Goal: Task Accomplishment & Management: Complete application form

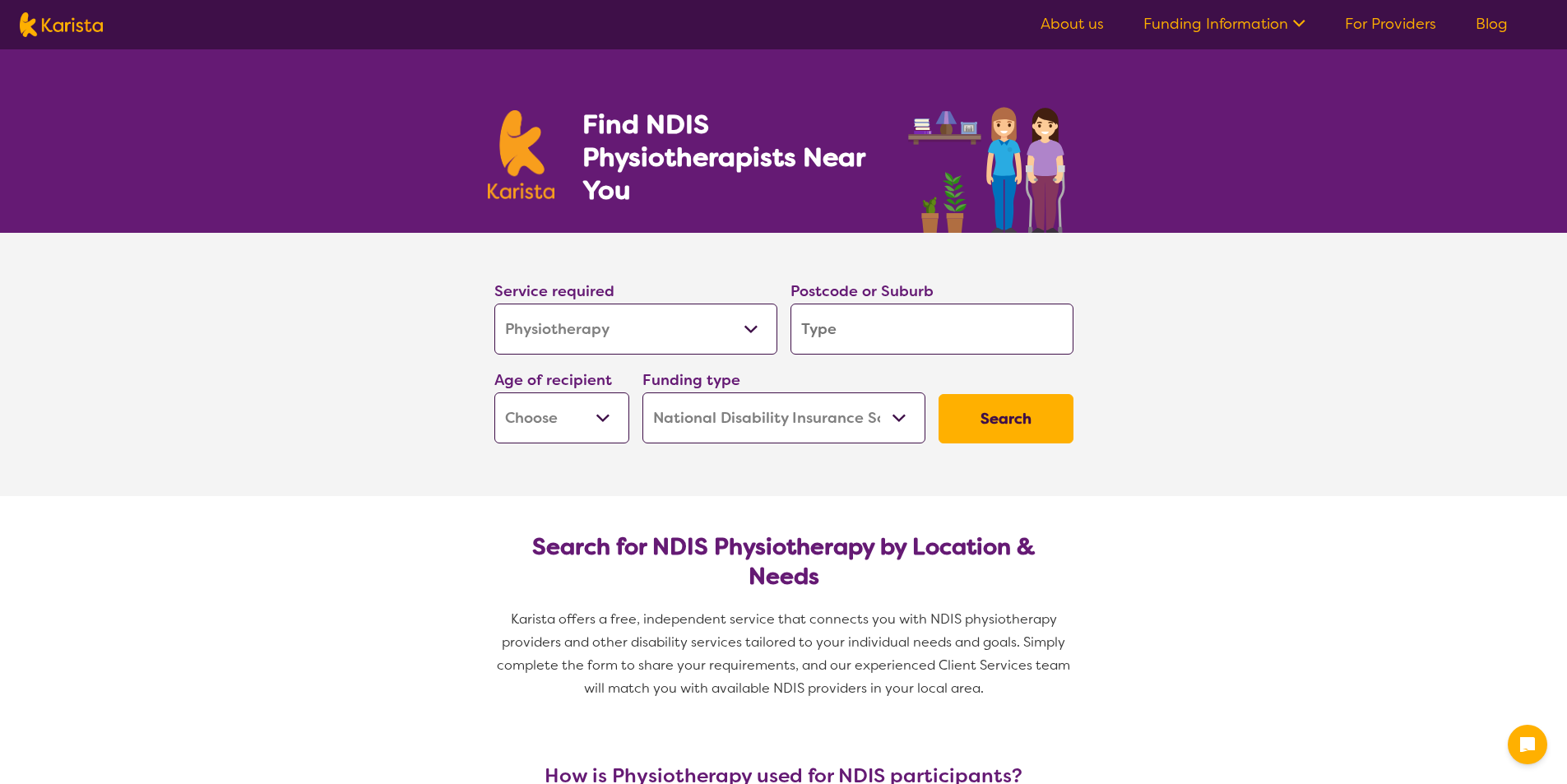
select select "Physiotherapy"
select select "NDIS"
select select "Physiotherapy"
select select "NDIS"
click at [925, 337] on input "search" at bounding box center [932, 328] width 283 height 51
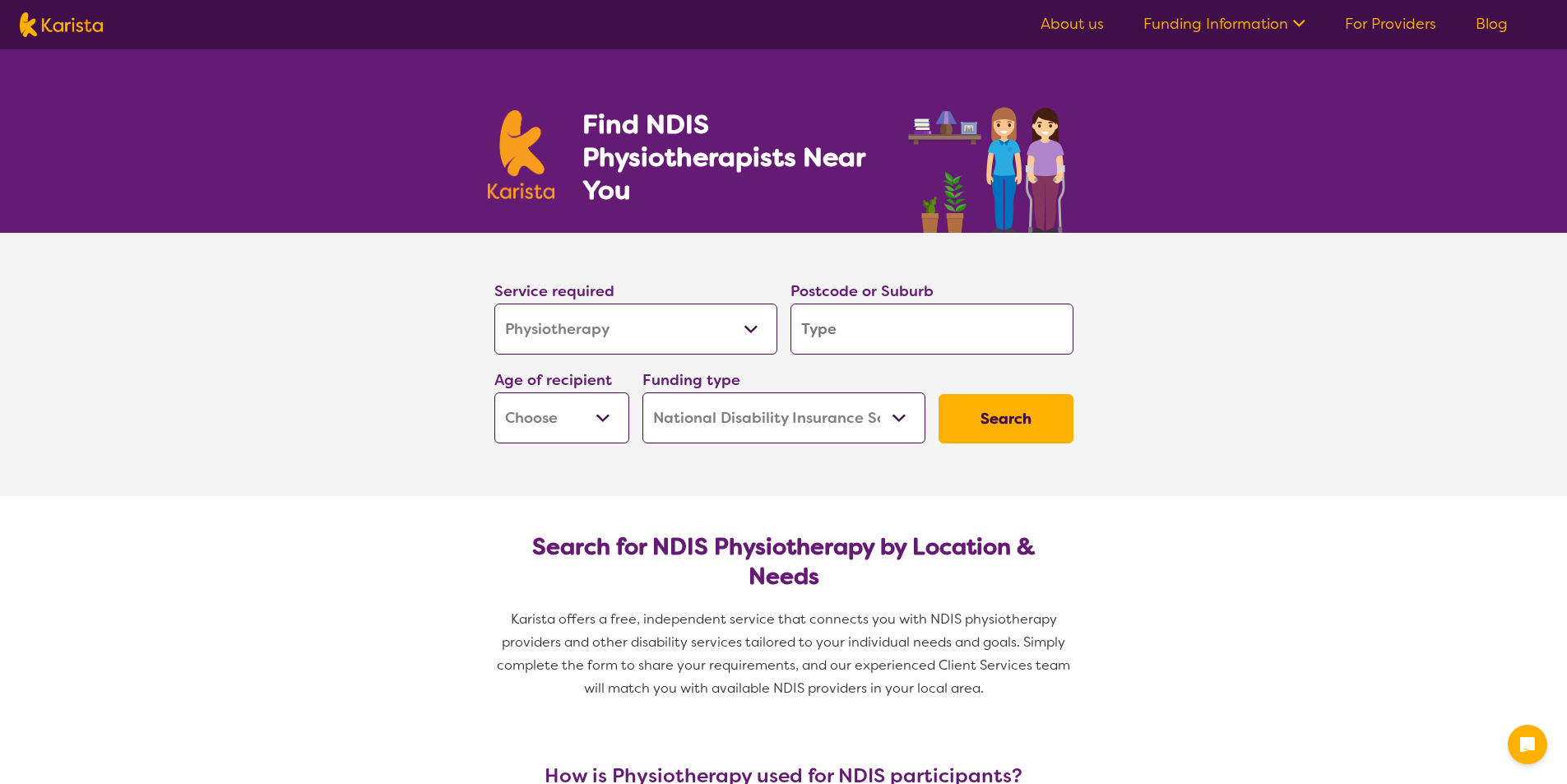
type input "4"
type input "45"
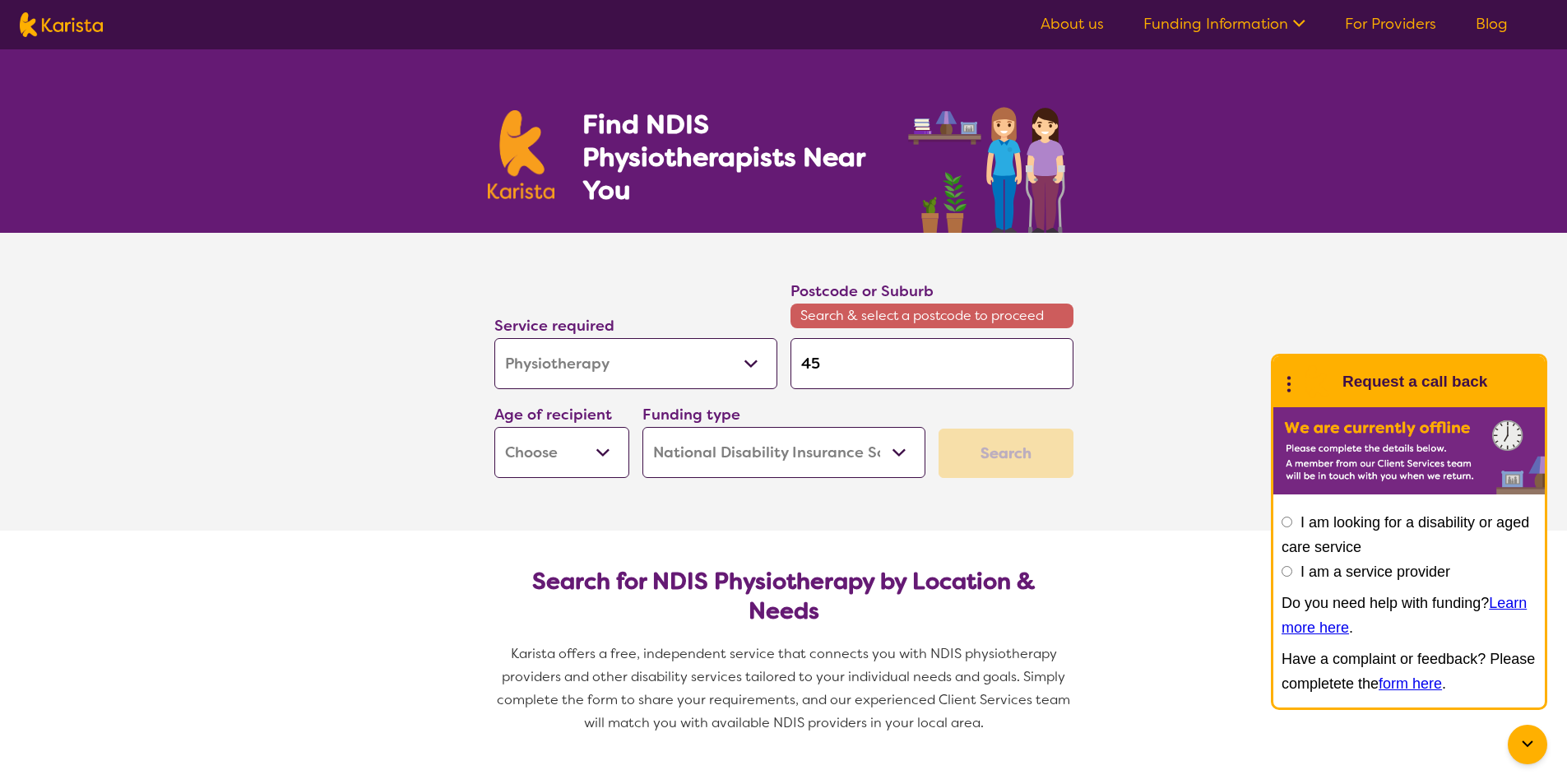
type input "451"
type input "4510"
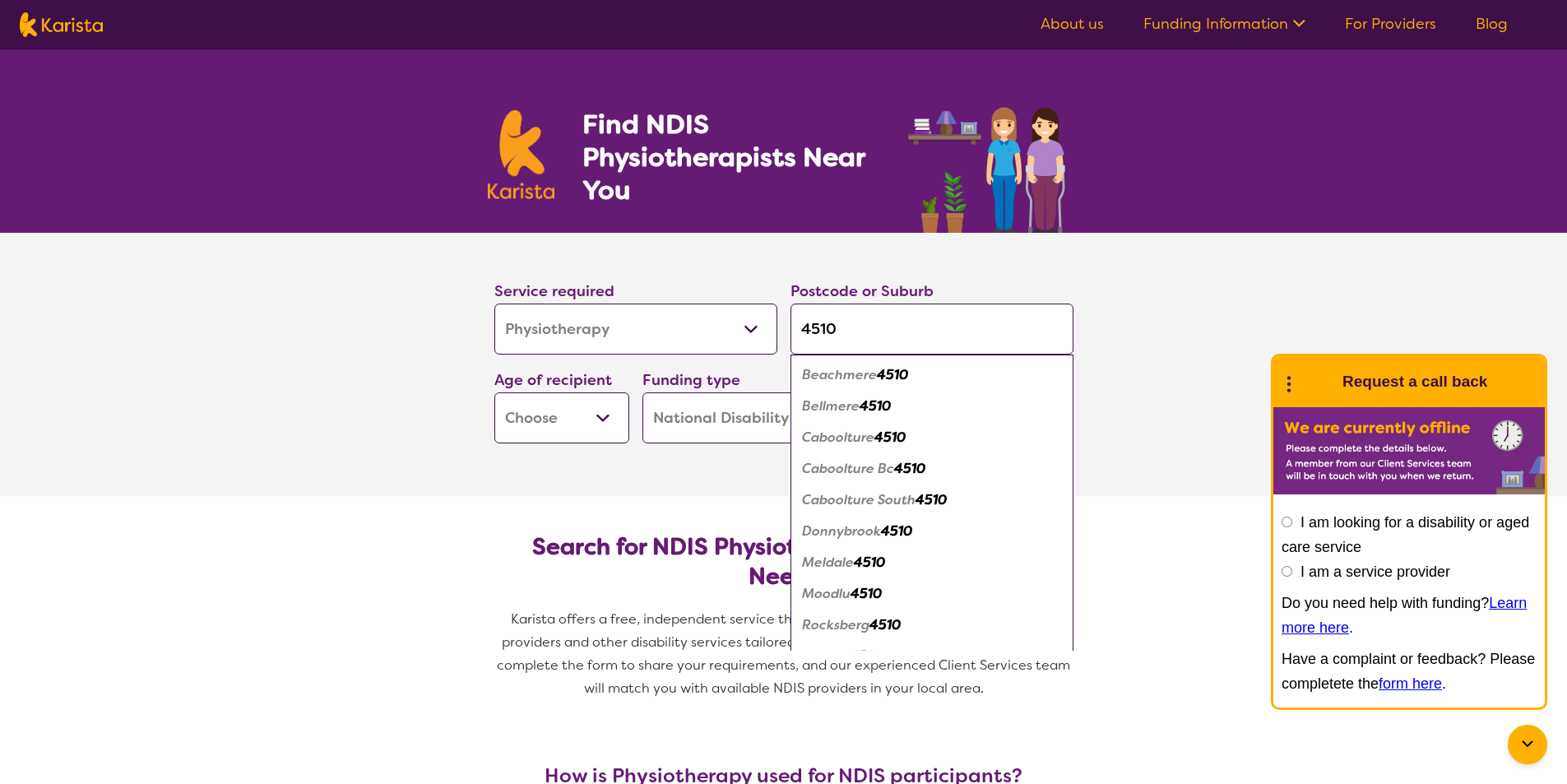
type input "4510"
click at [860, 443] on em "Caboolture" at bounding box center [837, 437] width 72 height 17
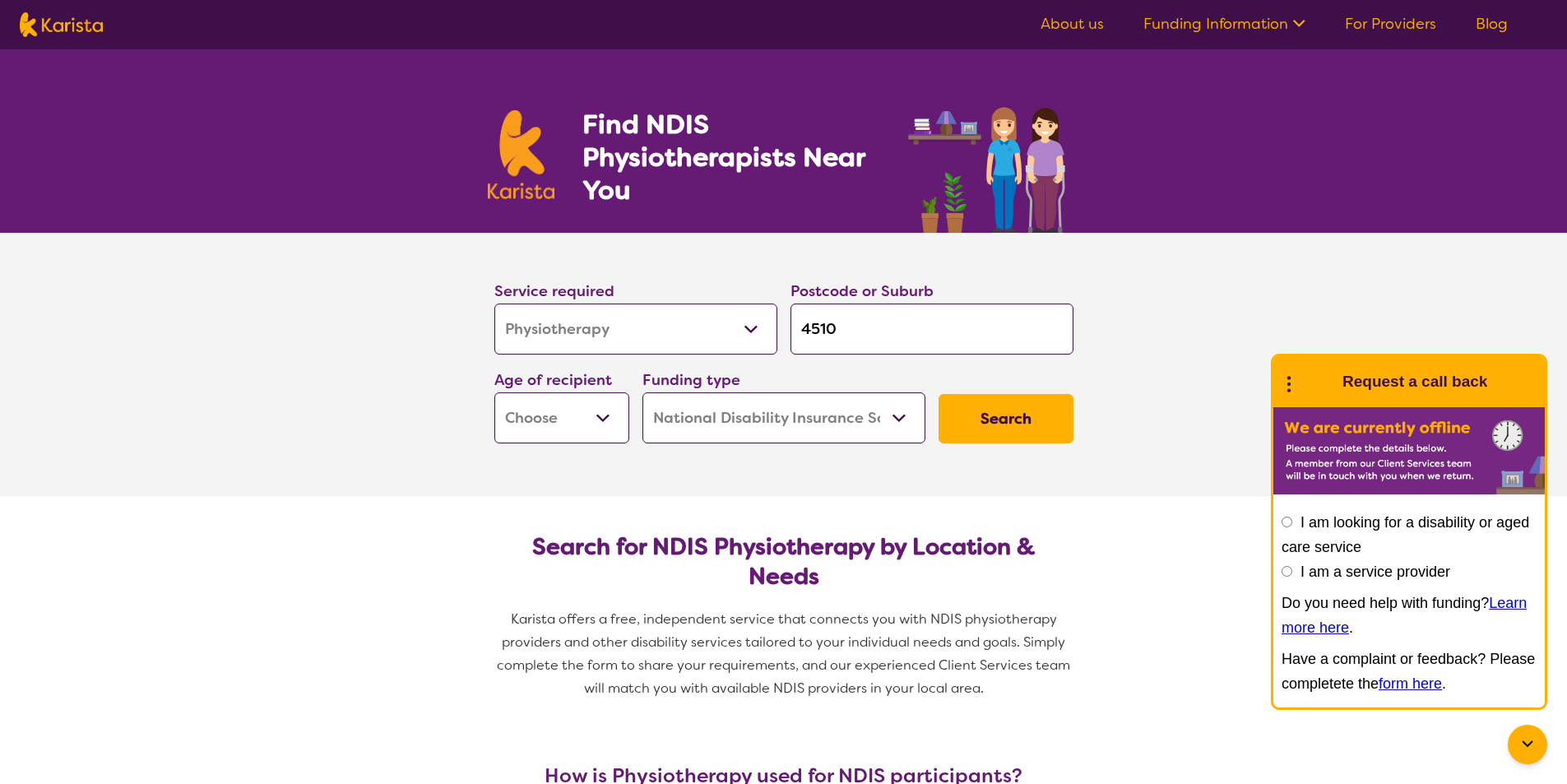
click at [607, 427] on select "Early Childhood - 0 to 9 Child - 10 to 11 Adolescent - 12 to 17 Adult - 18 to 6…" at bounding box center [562, 417] width 135 height 51
select select "AD"
click at [495, 392] on select "Early Childhood - 0 to 9 Child - 10 to 11 Adolescent - 12 to 17 Adult - 18 to 6…" at bounding box center [562, 417] width 135 height 51
select select "AD"
click at [1016, 421] on button "Search" at bounding box center [1006, 417] width 135 height 49
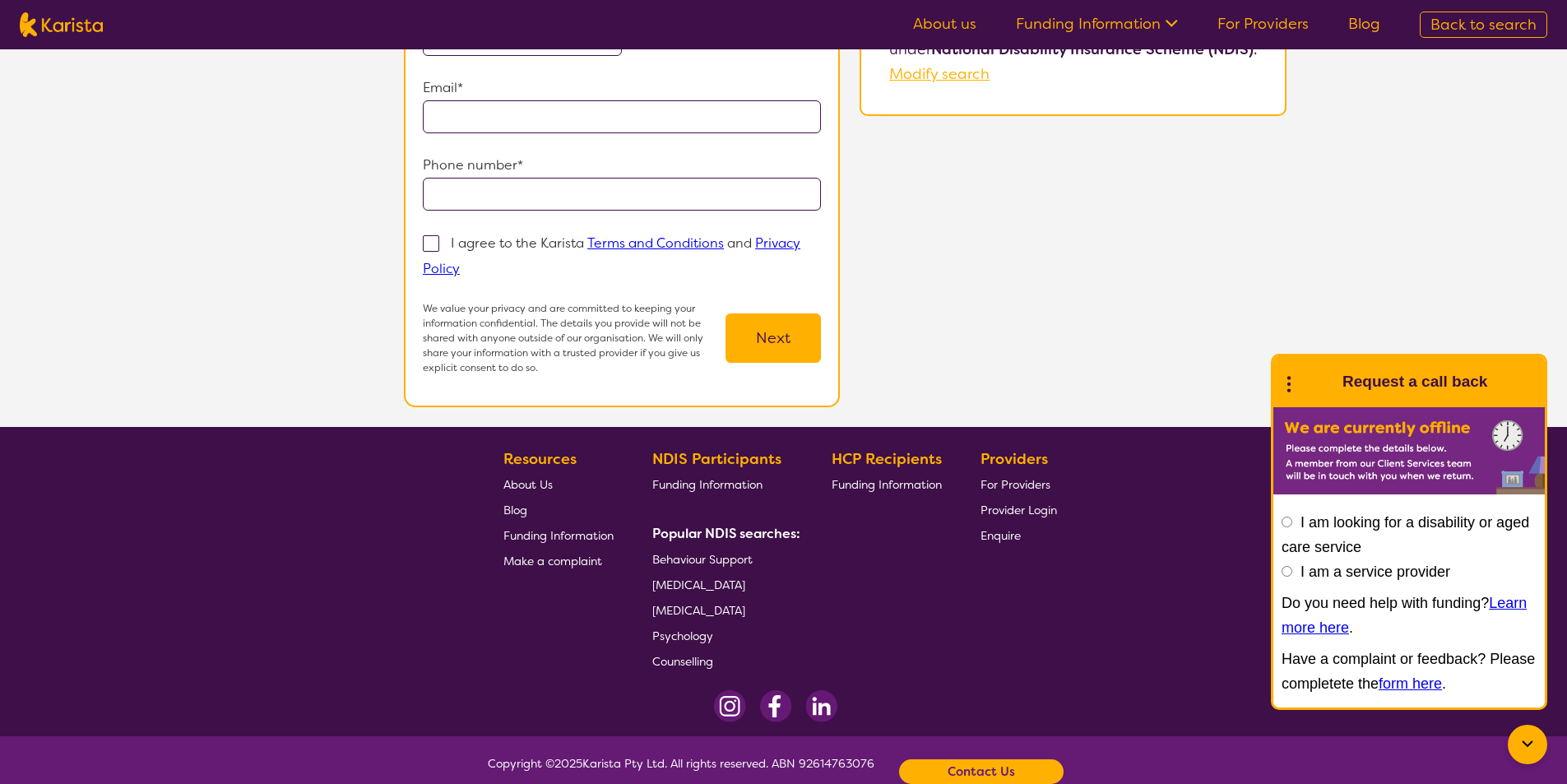
scroll to position [276, 0]
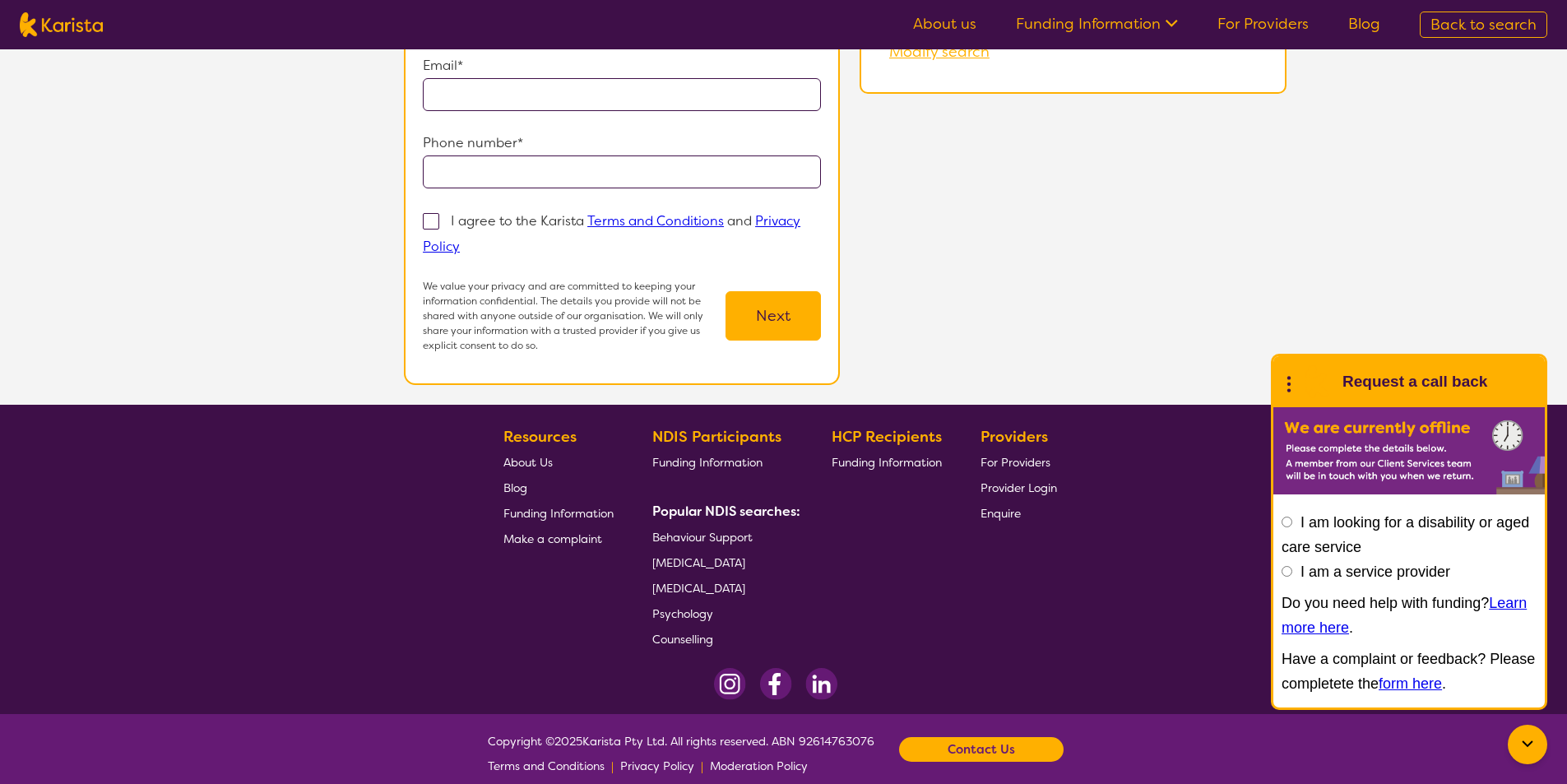
select select "Physiotherapy"
select select "AD"
select select "NDIS"
select select "Physiotherapy"
select select "AD"
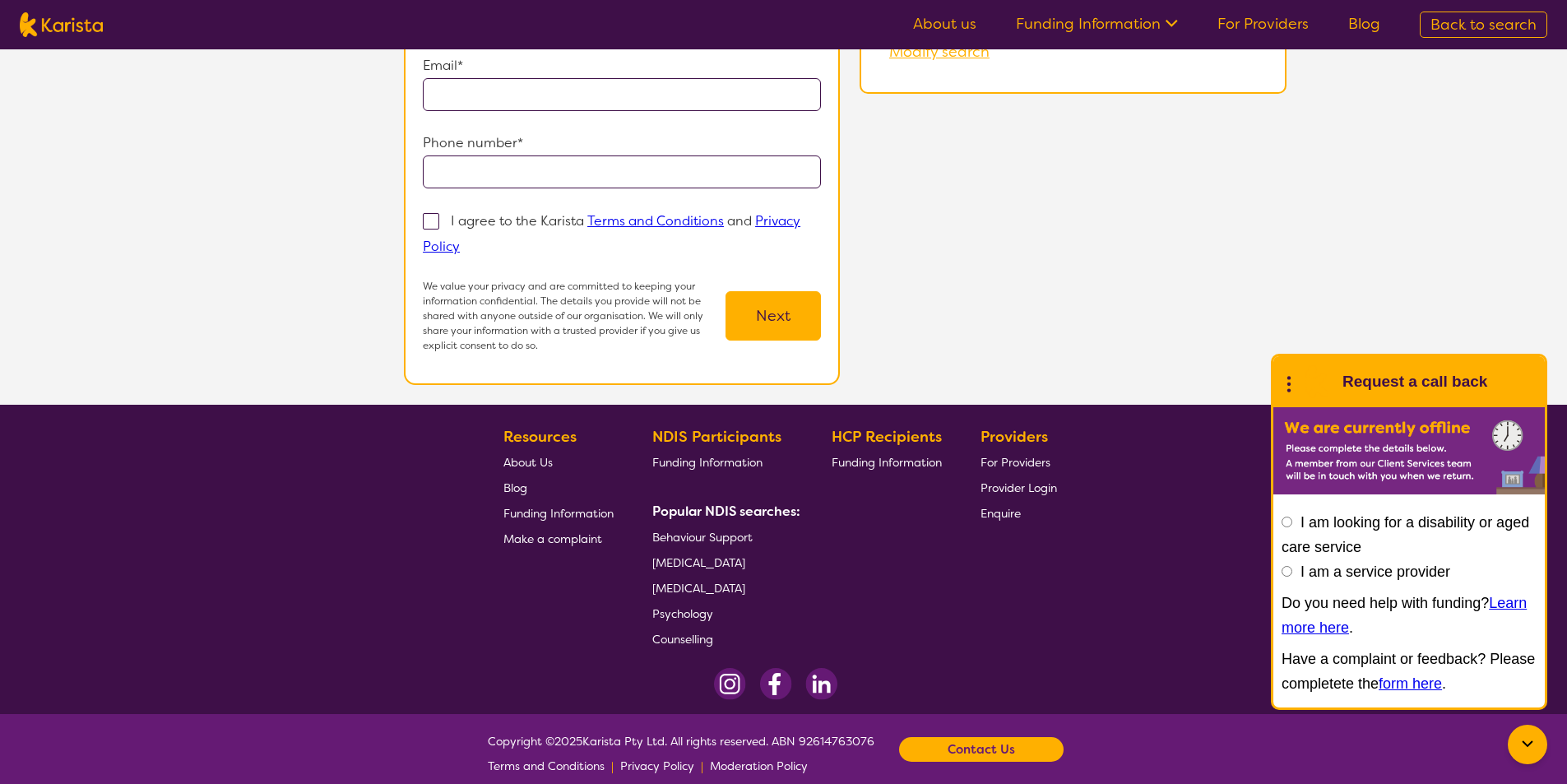
select select "NDIS"
